Goal: Task Accomplishment & Management: Use online tool/utility

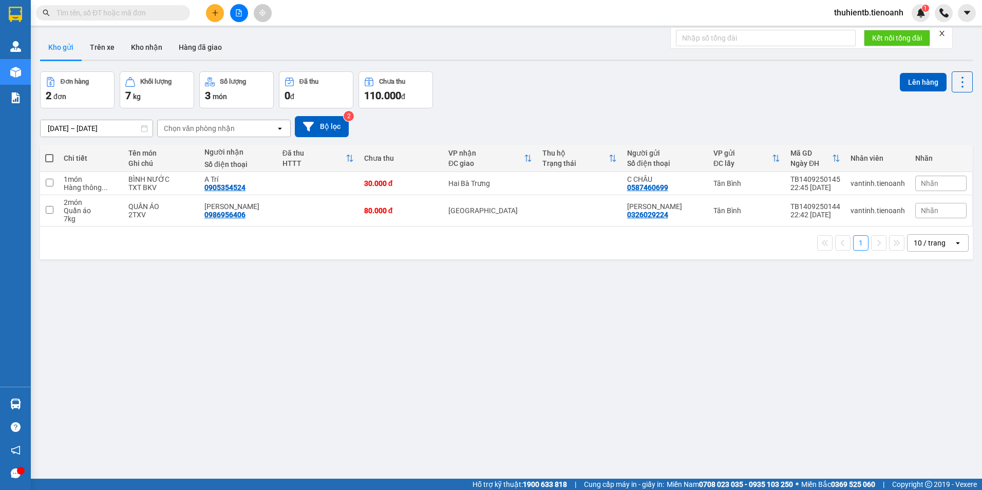
click at [107, 13] on input "text" at bounding box center [116, 12] width 121 height 11
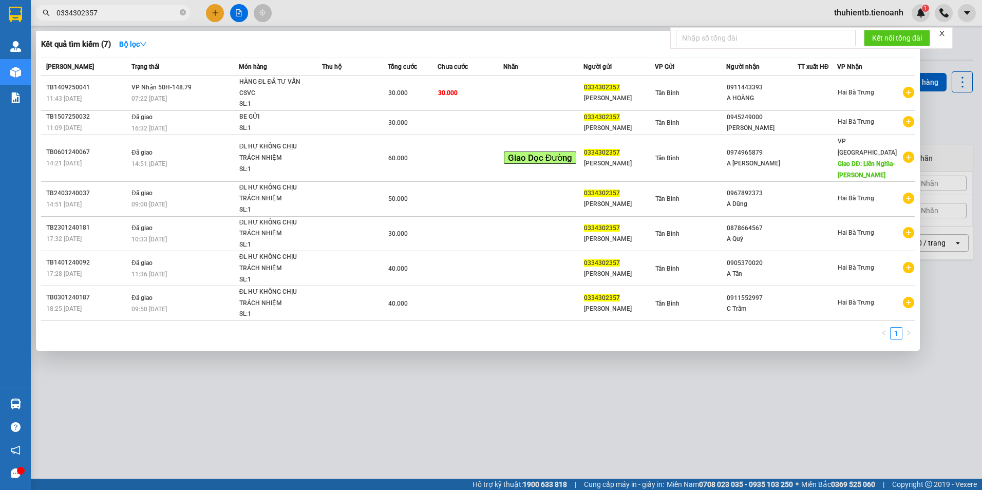
click at [138, 15] on input "0334302357" at bounding box center [116, 12] width 121 height 11
paste input "916372281"
type input "0916372281"
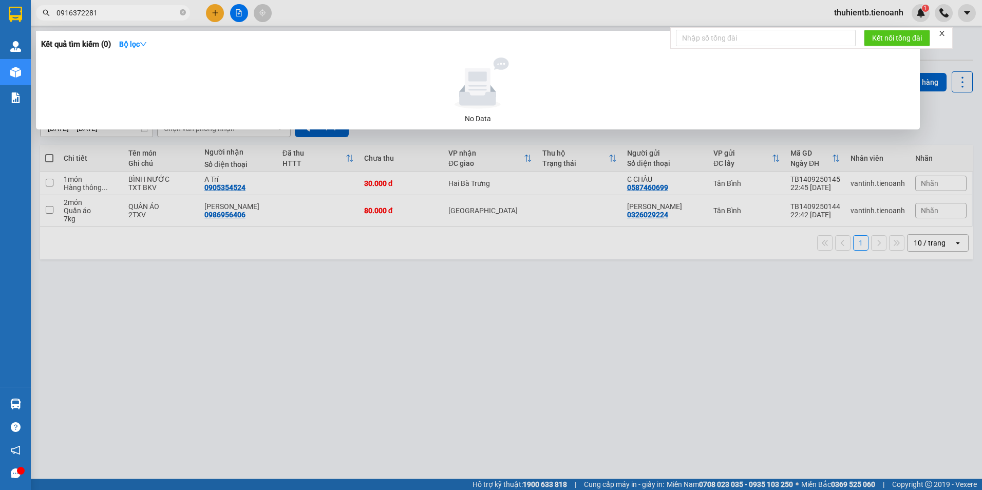
click at [110, 12] on input "0916372281" at bounding box center [116, 12] width 121 height 11
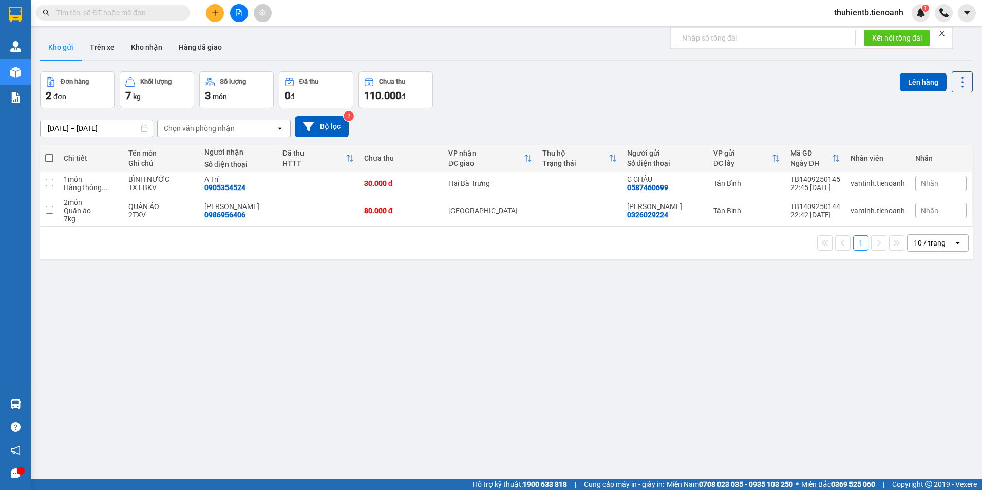
click at [98, 13] on input "text" at bounding box center [116, 12] width 121 height 11
paste input "0916372281"
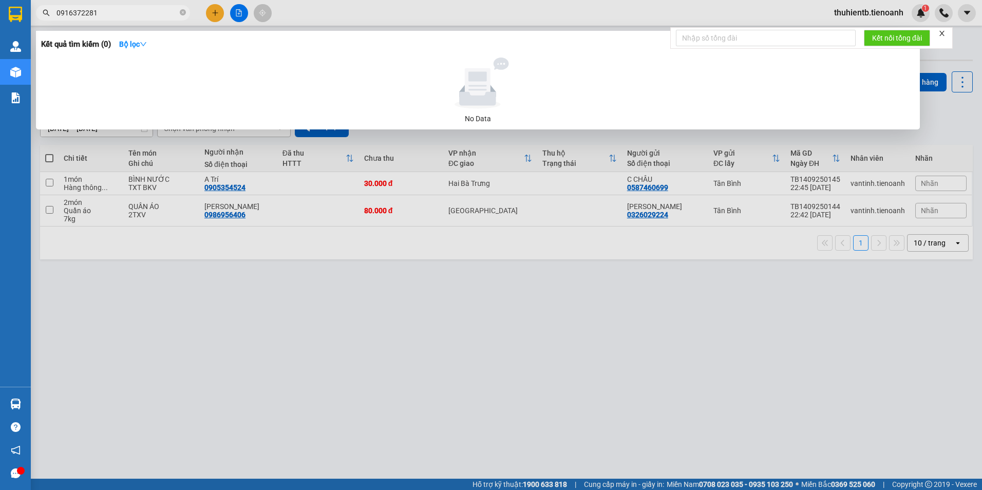
click at [941, 34] on icon "close" at bounding box center [941, 33] width 7 height 7
click at [695, 273] on div at bounding box center [491, 245] width 982 height 490
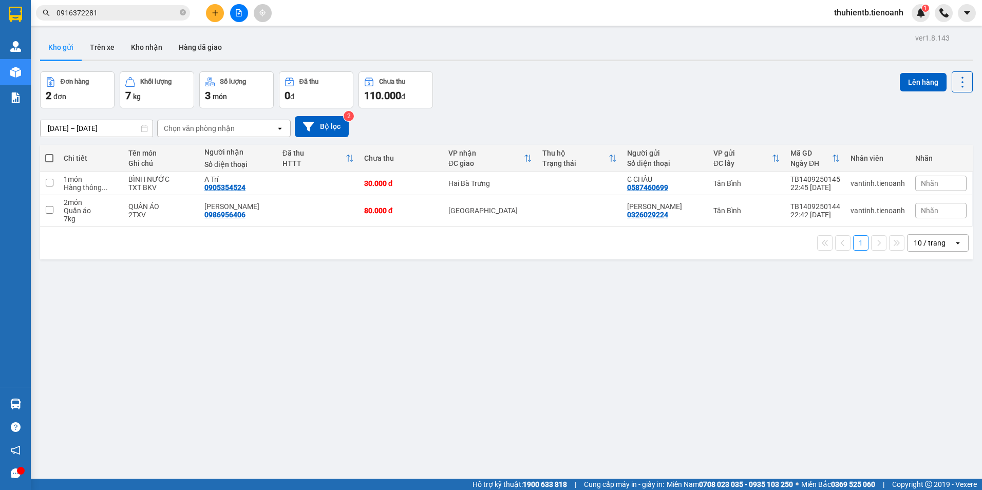
click at [107, 14] on input "0916372281" at bounding box center [116, 12] width 121 height 11
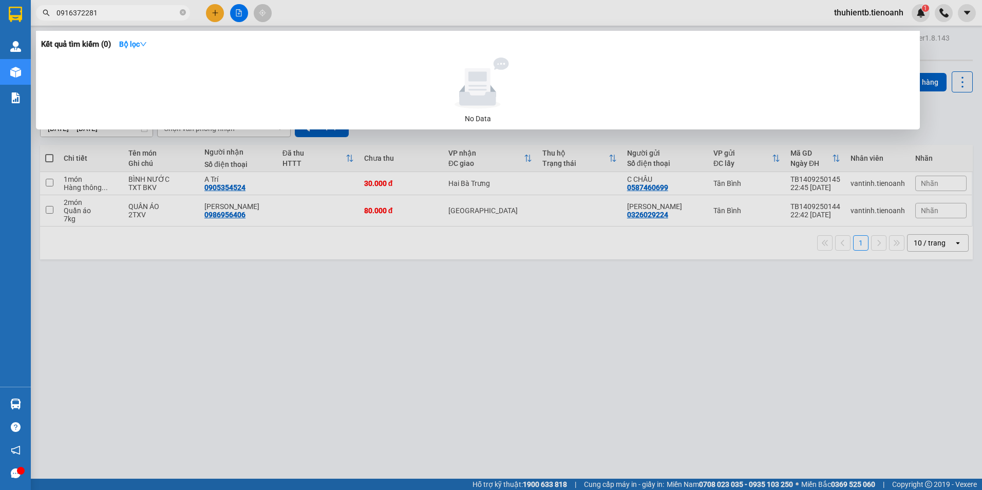
click at [107, 14] on input "0916372281" at bounding box center [116, 12] width 121 height 11
paste input "38385695"
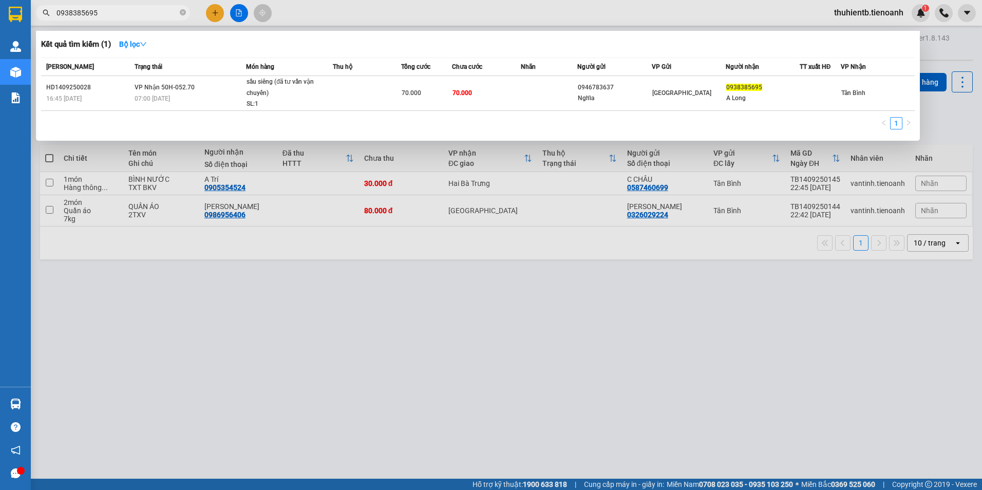
type input "0938385695"
